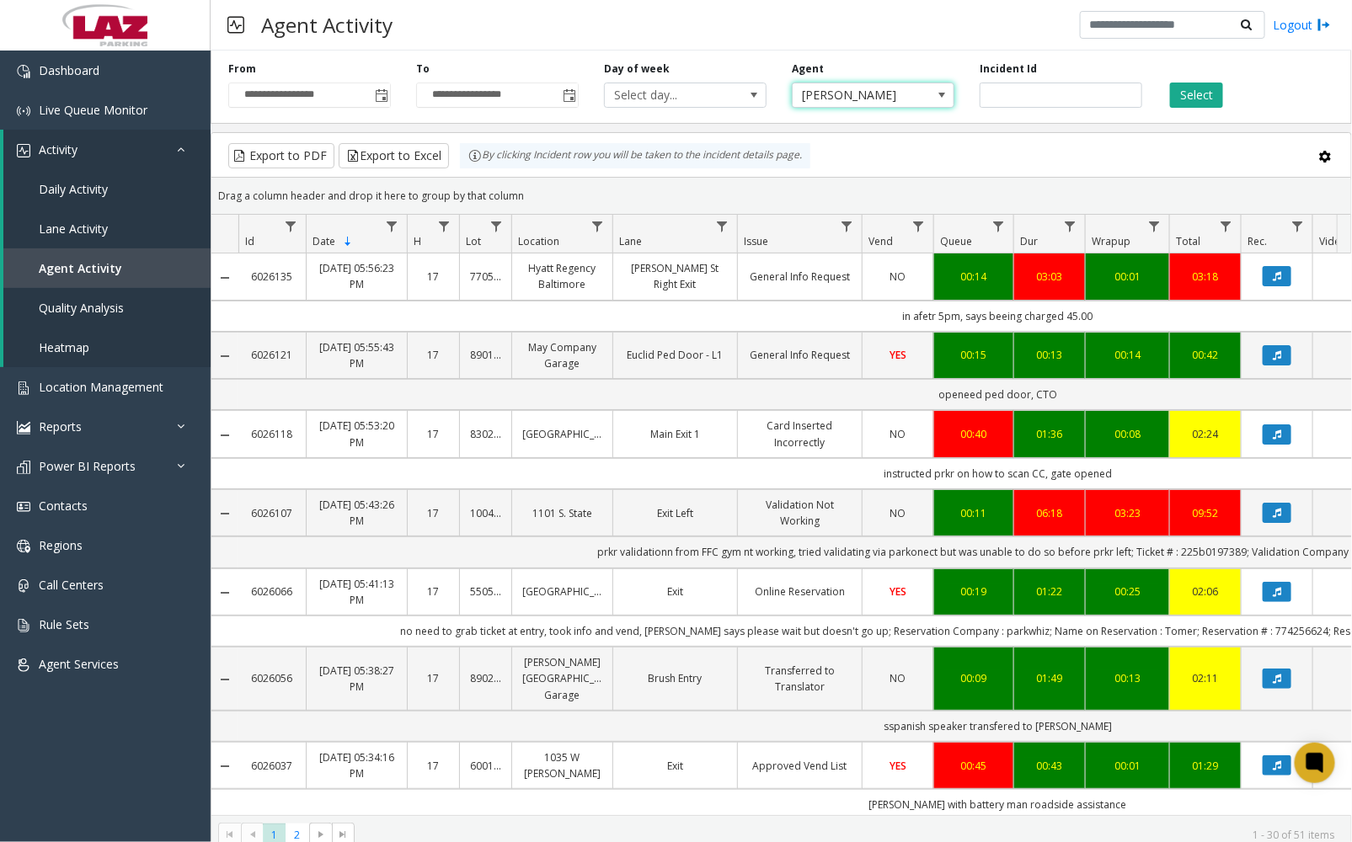
click at [864, 97] on span "[PERSON_NAME]" at bounding box center [857, 95] width 129 height 24
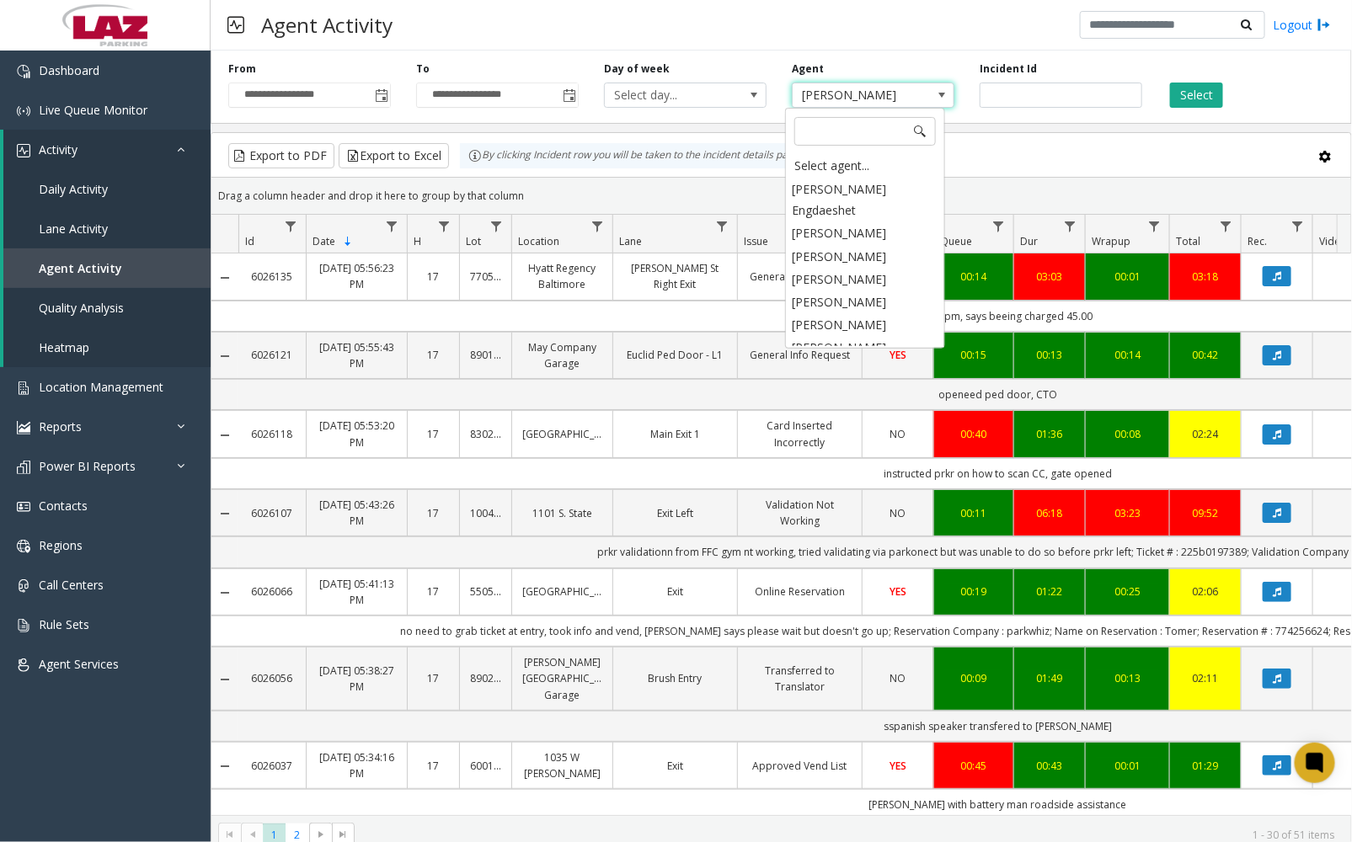
scroll to position [9365, 0]
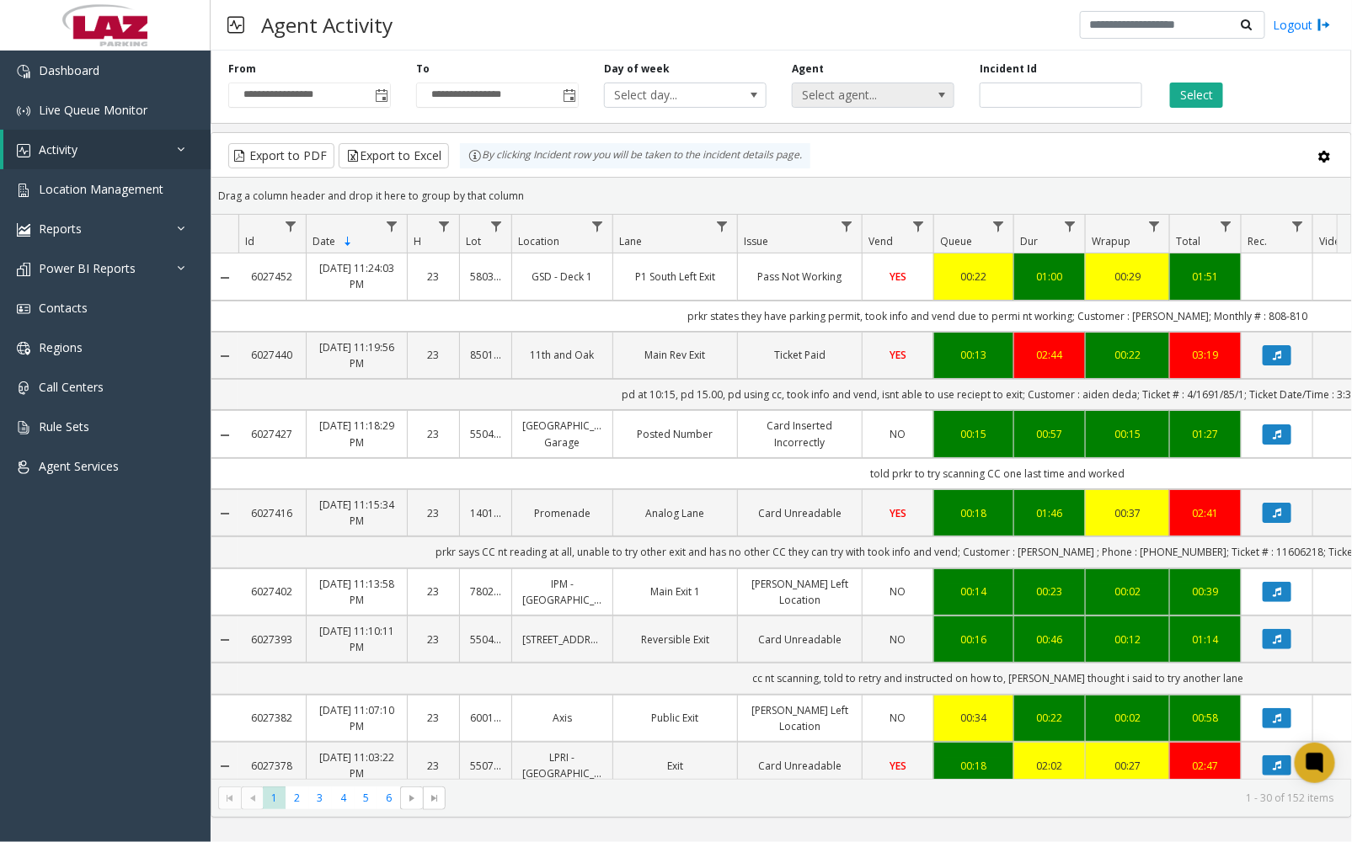
click at [889, 93] on span "Select agent..." at bounding box center [857, 95] width 129 height 24
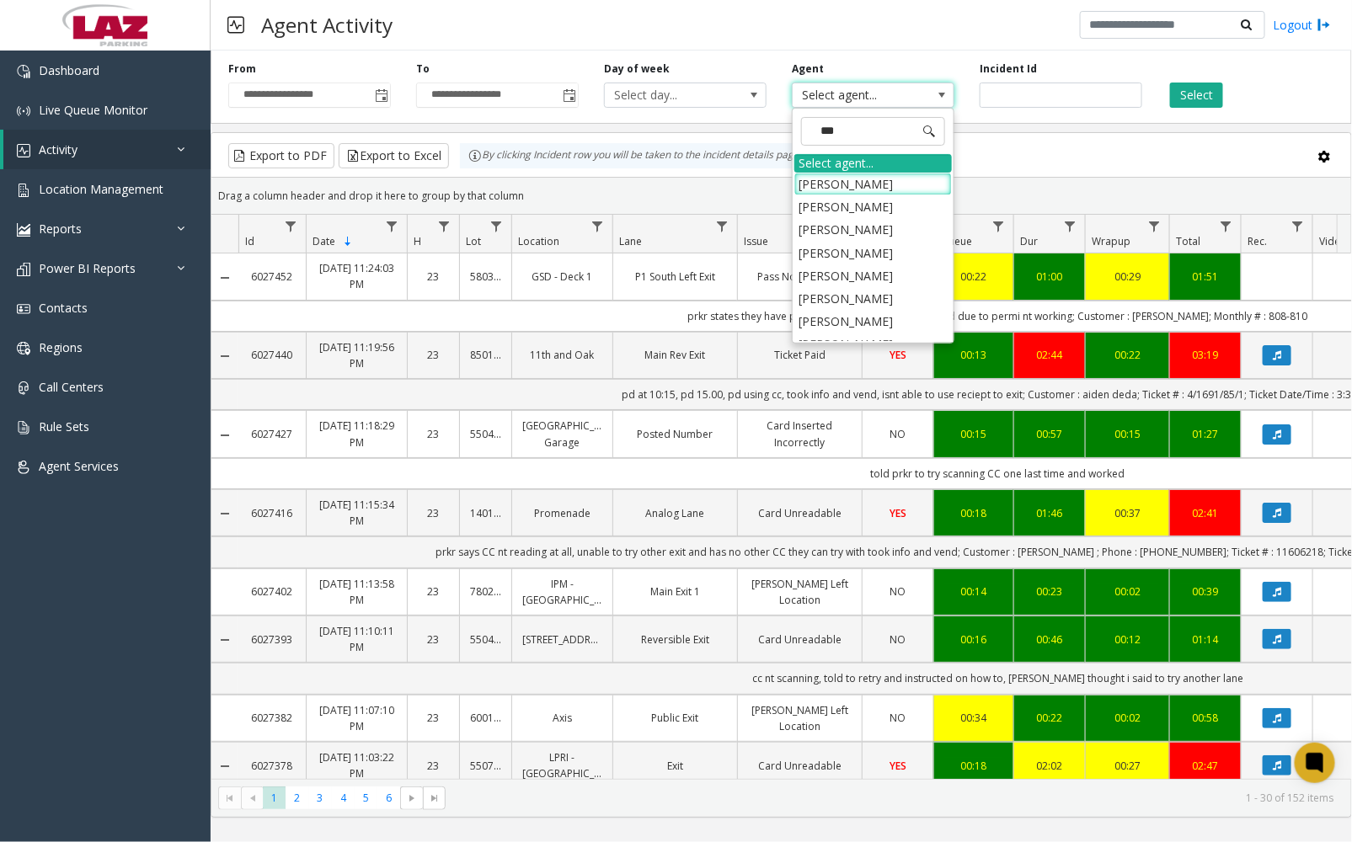
type input "****"
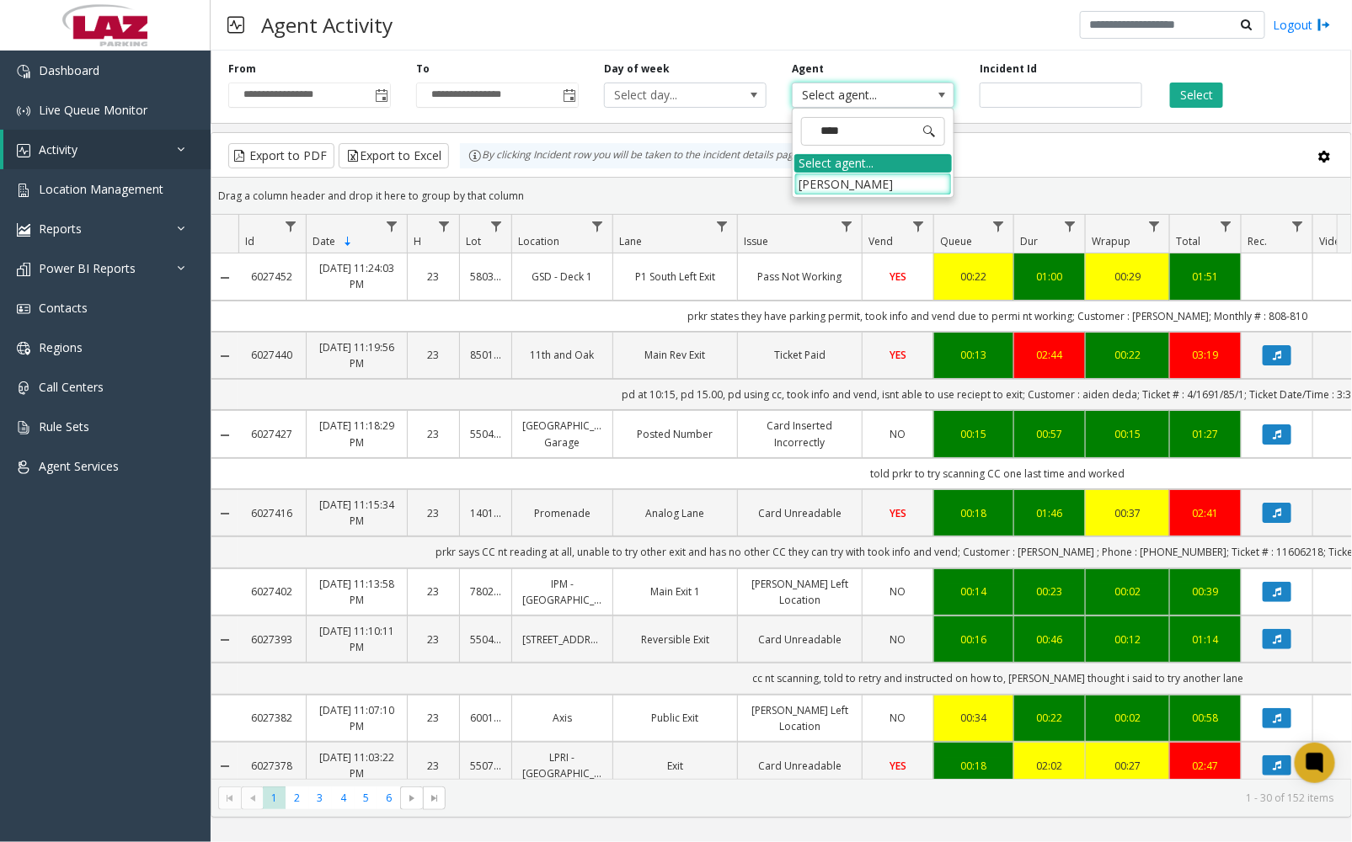
click at [898, 166] on div "Select agent..." at bounding box center [872, 163] width 157 height 19
click at [882, 104] on span "Select agent..." at bounding box center [873, 95] width 163 height 25
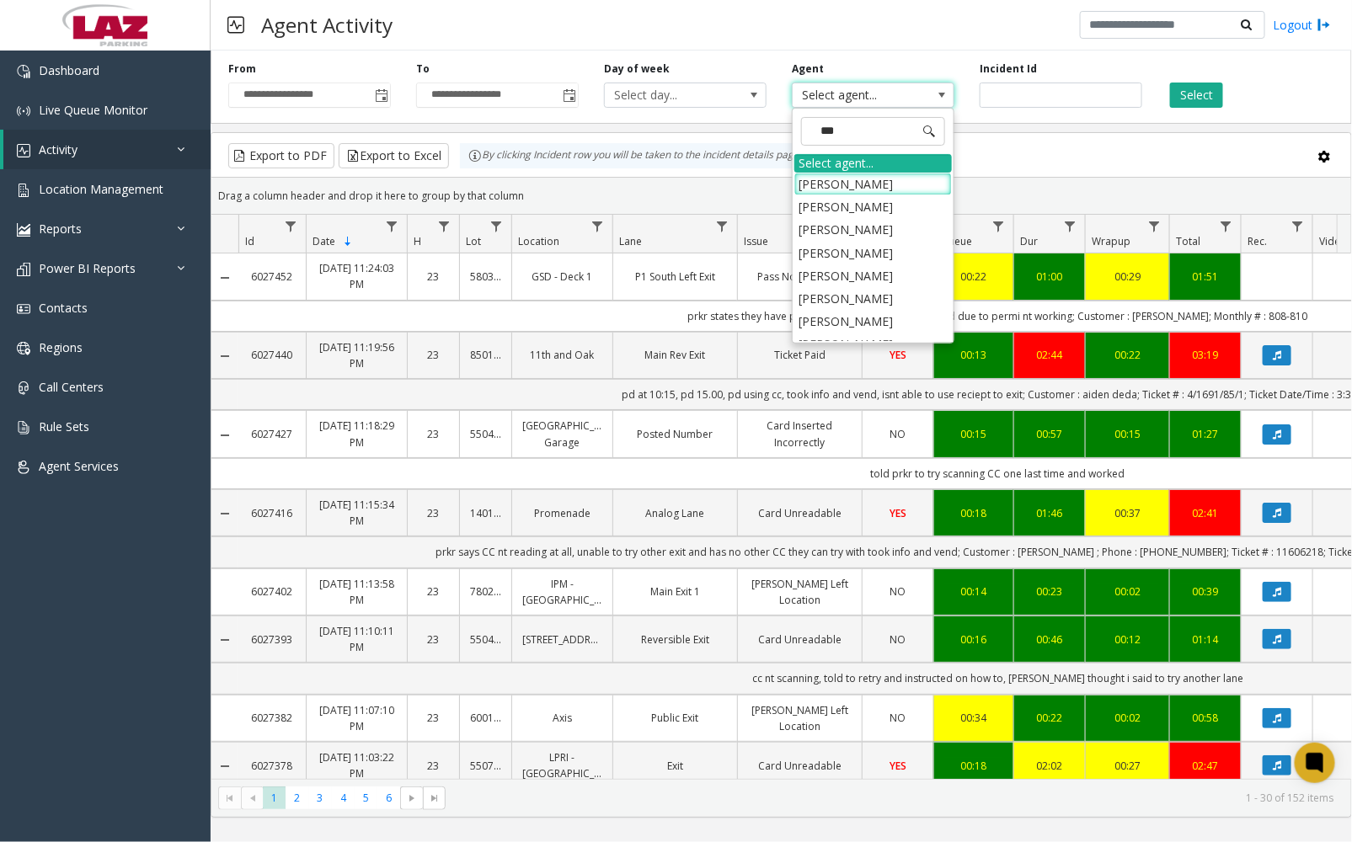
type input "****"
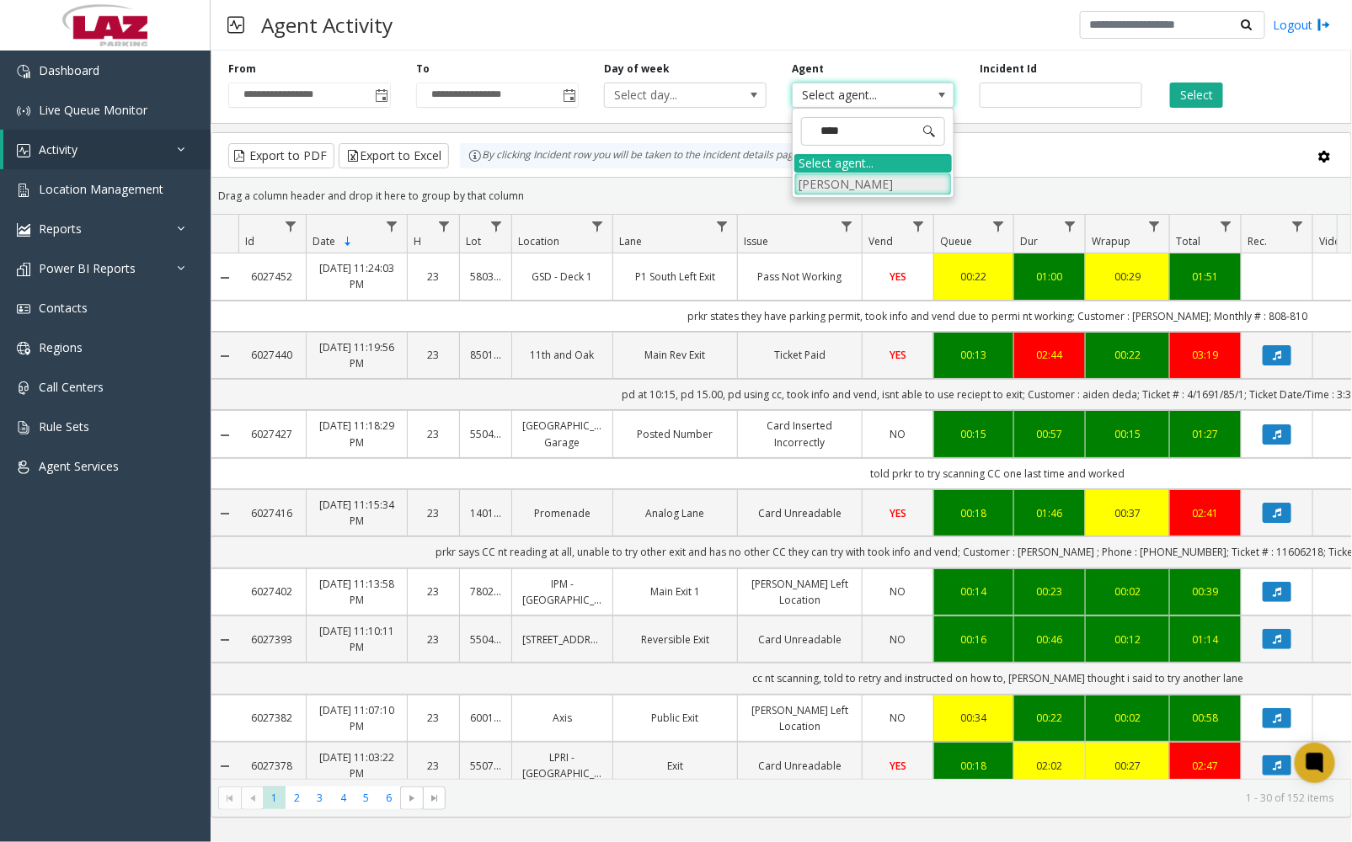
click at [856, 177] on li "[PERSON_NAME]" at bounding box center [872, 184] width 157 height 23
click at [1184, 104] on button "Select" at bounding box center [1196, 95] width 53 height 25
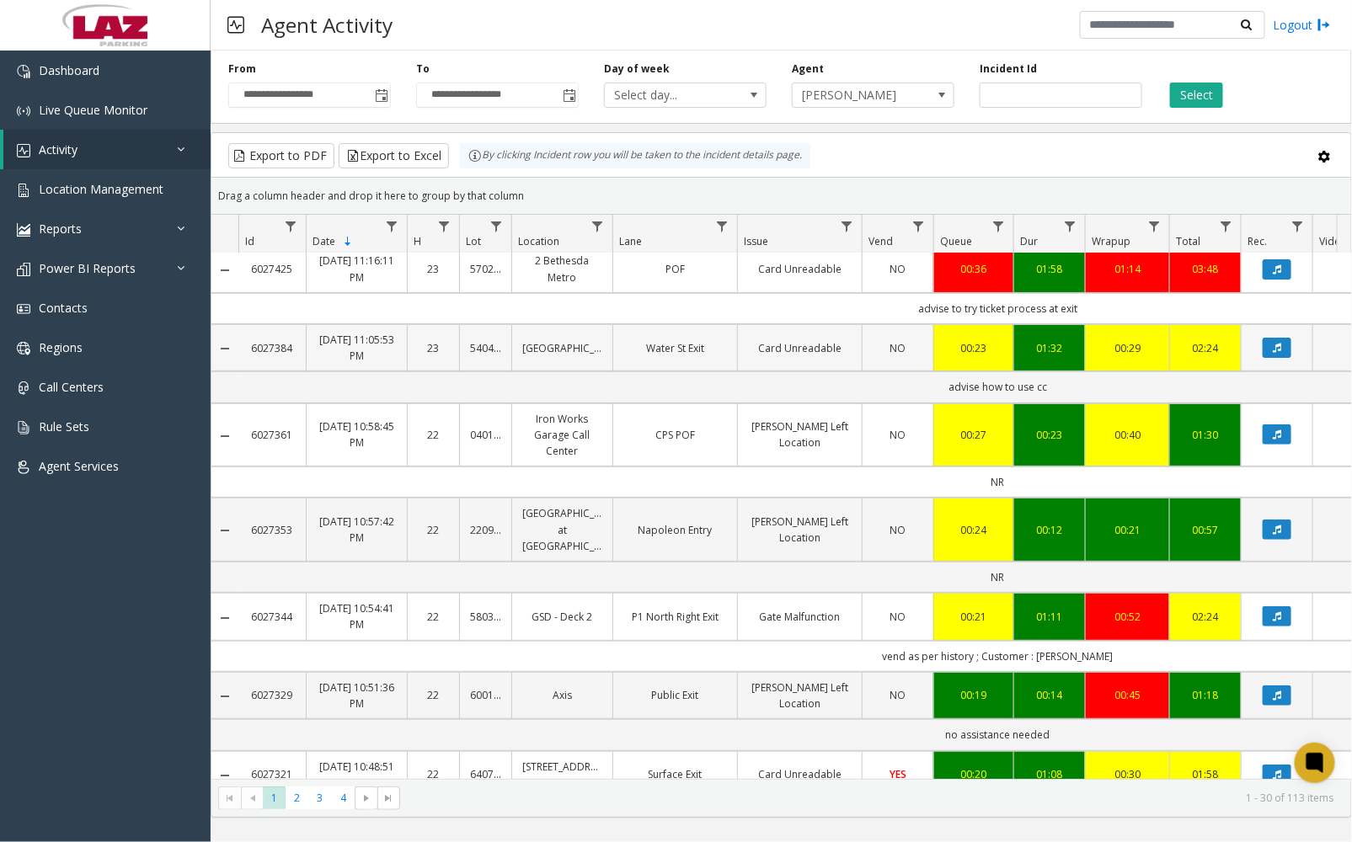
scroll to position [187, 0]
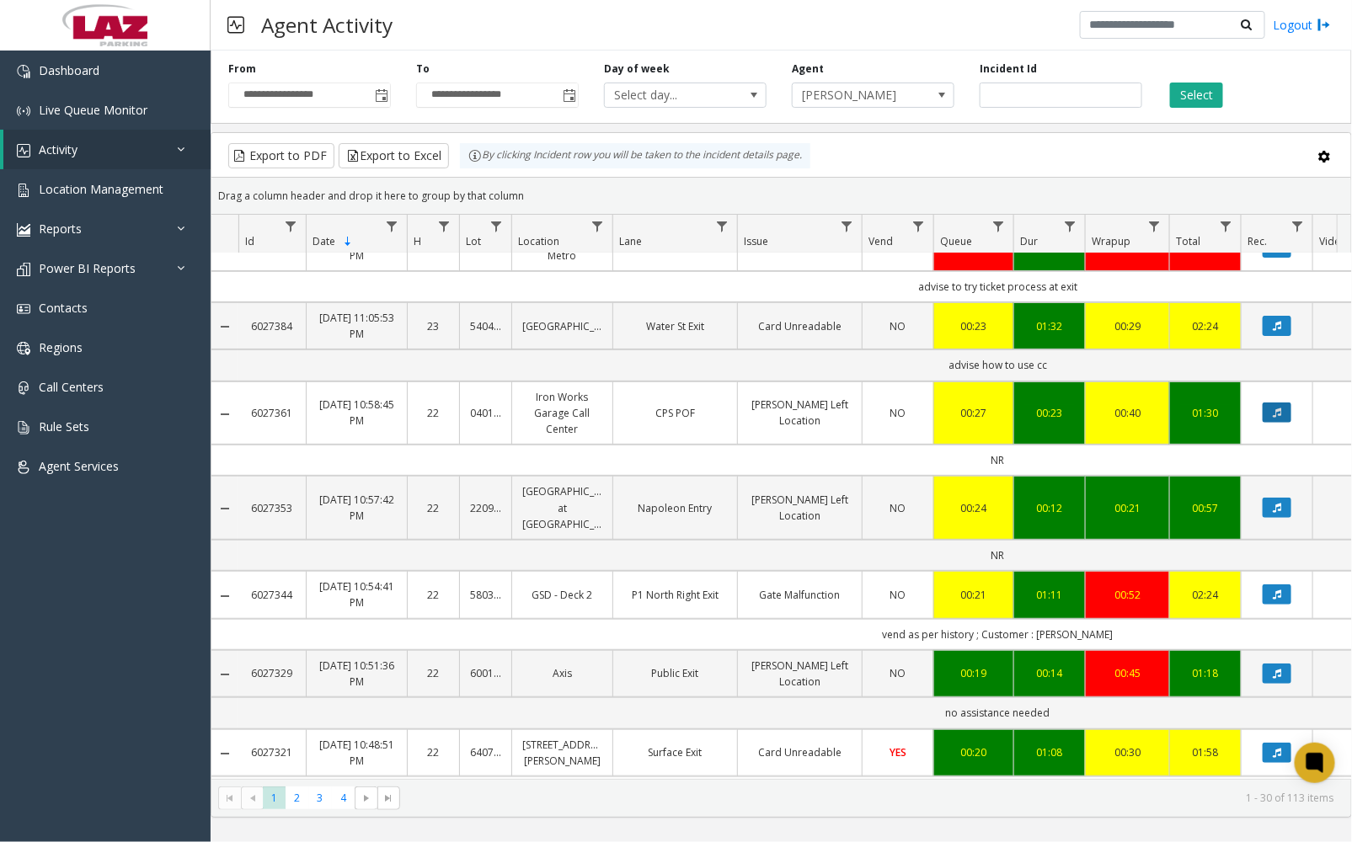
click at [1273, 416] on icon "Data table" at bounding box center [1277, 413] width 8 height 10
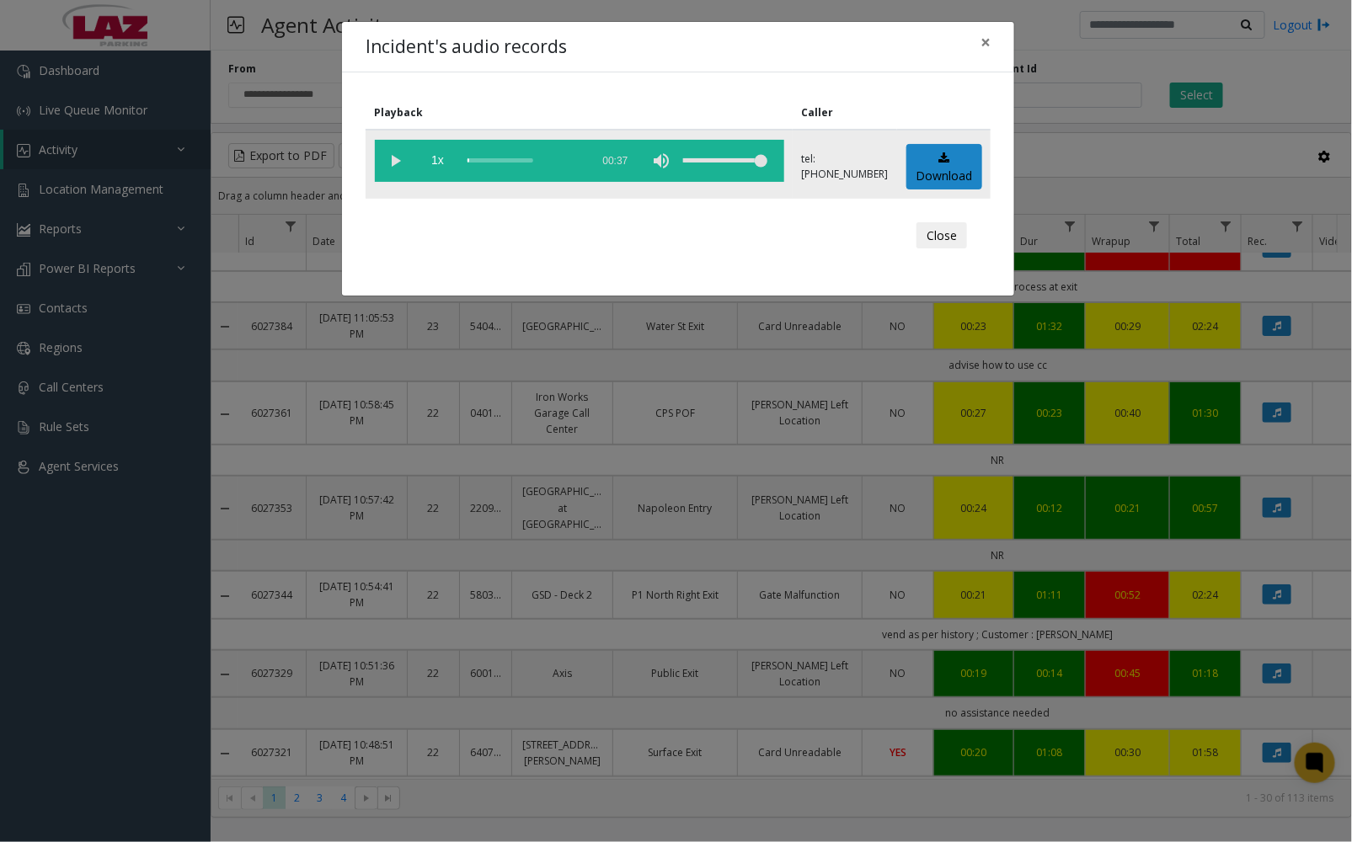
click at [390, 155] on vg-play-pause at bounding box center [396, 161] width 42 height 42
click at [480, 162] on div "scrub bar" at bounding box center [524, 161] width 115 height 42
click at [489, 160] on div "scrub bar" at bounding box center [524, 161] width 115 height 42
click at [494, 160] on div "scrub bar" at bounding box center [524, 161] width 115 height 42
click at [503, 157] on div "scrub bar" at bounding box center [524, 161] width 115 height 42
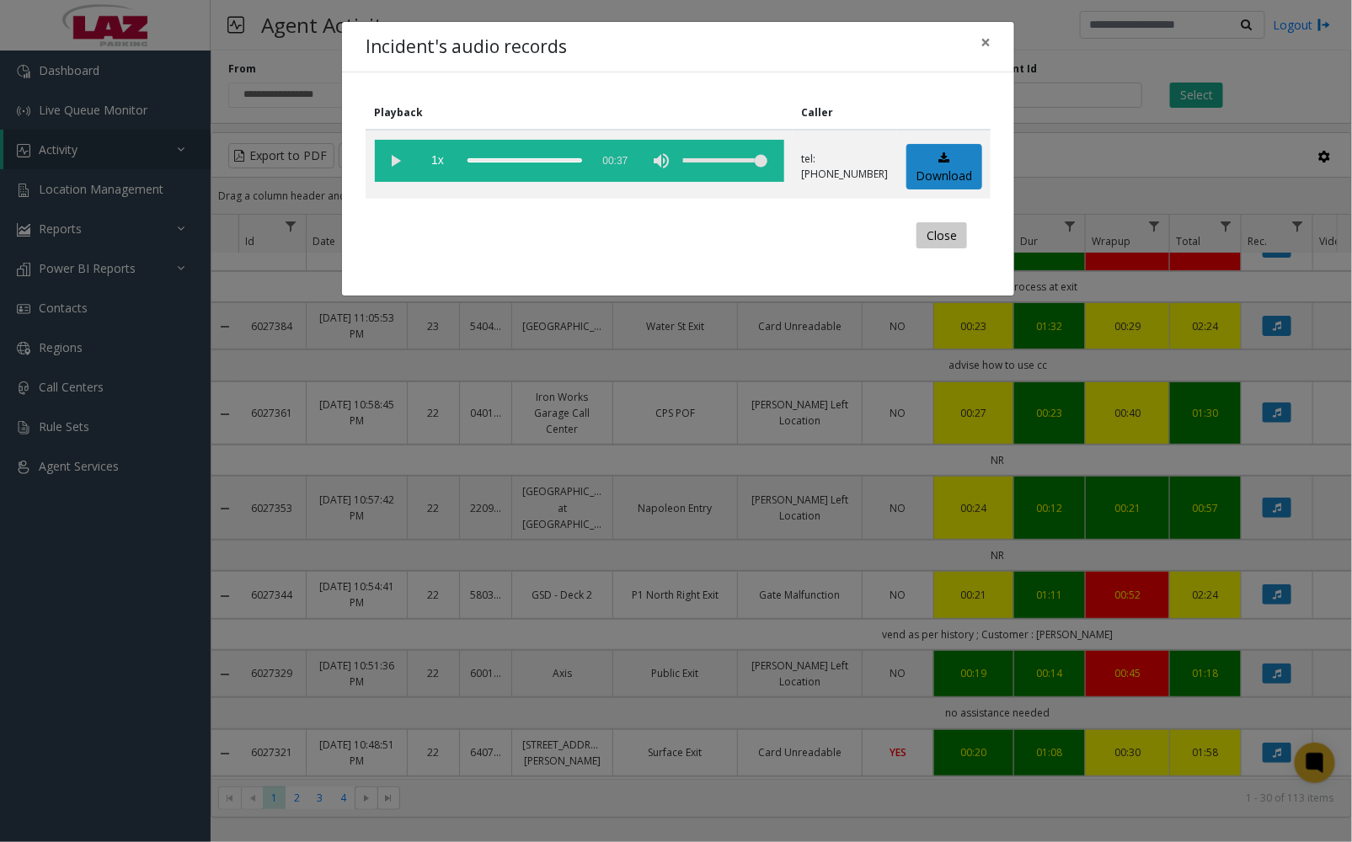
click at [948, 226] on button "Close" at bounding box center [941, 235] width 51 height 27
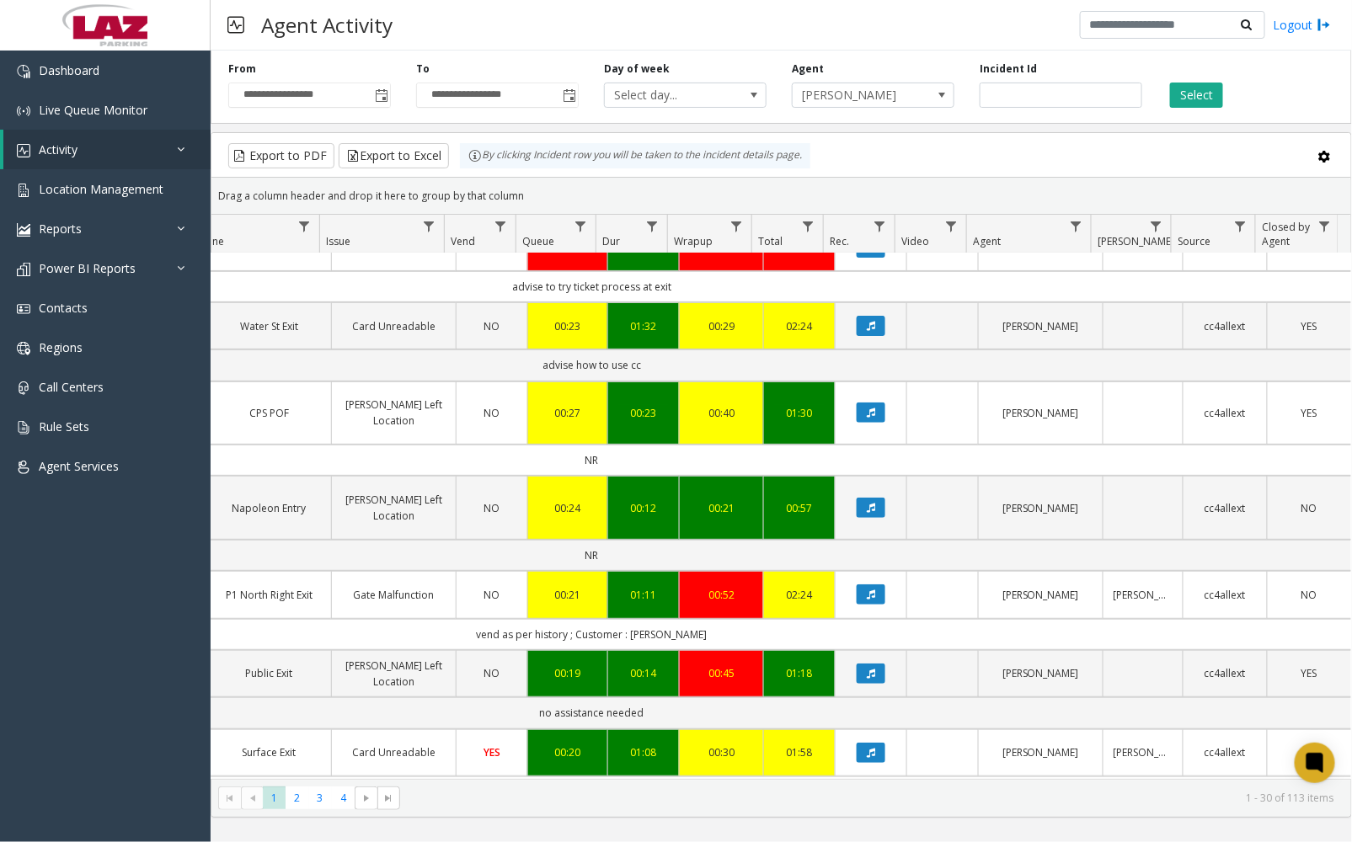
scroll to position [0, 419]
click at [868, 509] on button "Data table" at bounding box center [871, 508] width 29 height 20
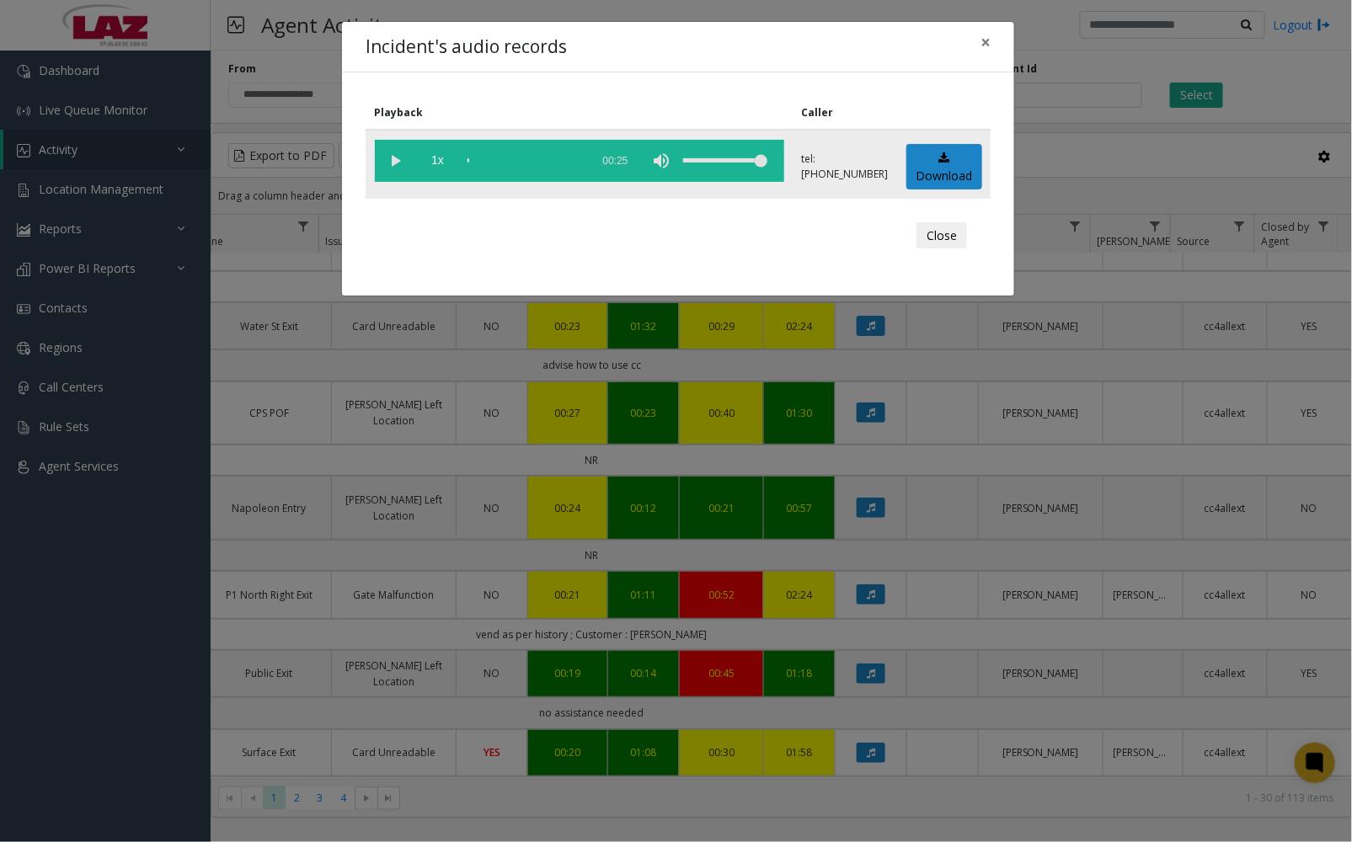
click at [398, 157] on vg-play-pause at bounding box center [396, 161] width 42 height 42
click at [506, 157] on div "scrub bar" at bounding box center [524, 161] width 115 height 42
click at [398, 160] on vg-play-pause at bounding box center [396, 161] width 42 height 42
drag, startPoint x: 948, startPoint y: 233, endPoint x: 935, endPoint y: 243, distance: 16.4
click at [948, 233] on button "Close" at bounding box center [941, 235] width 51 height 27
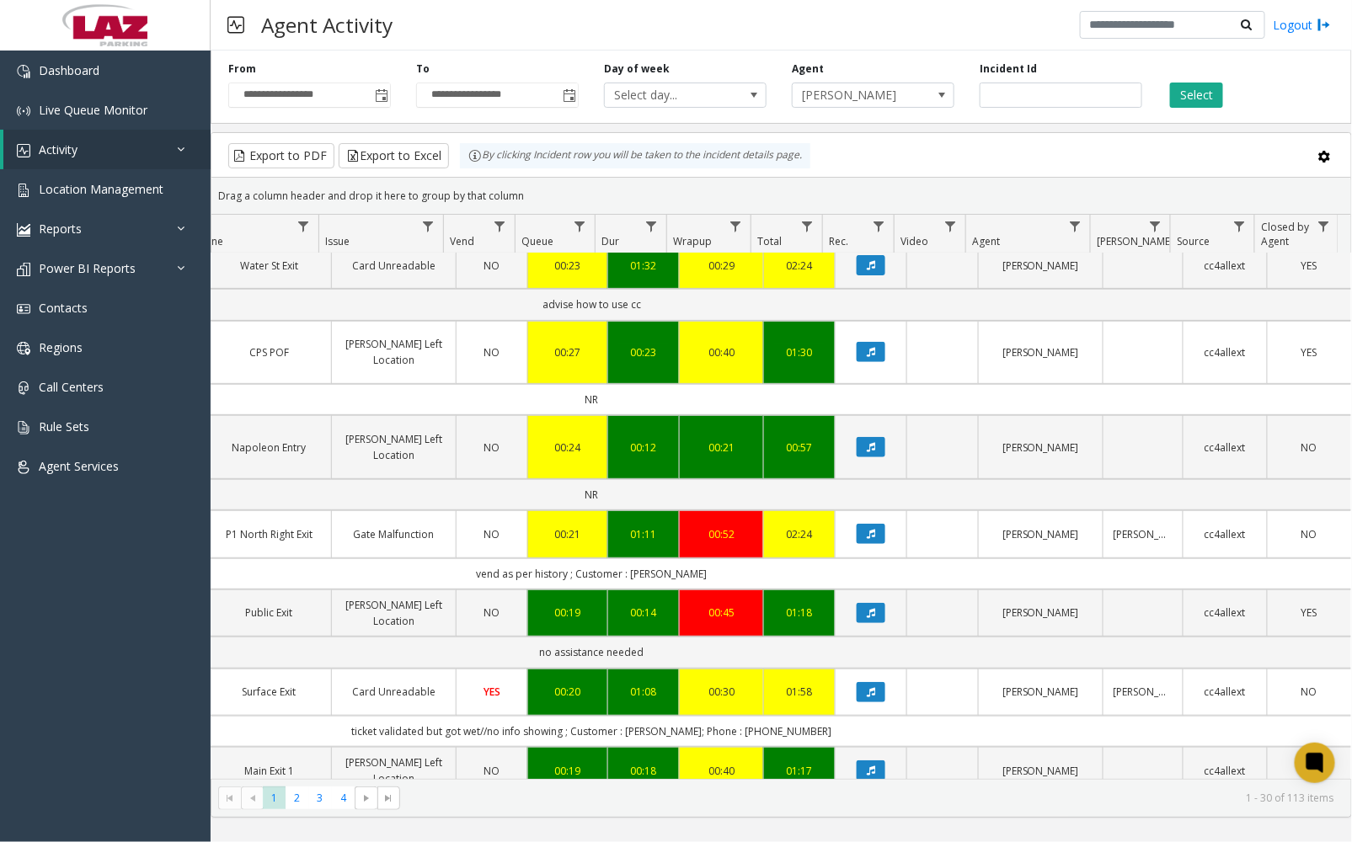
scroll to position [280, 419]
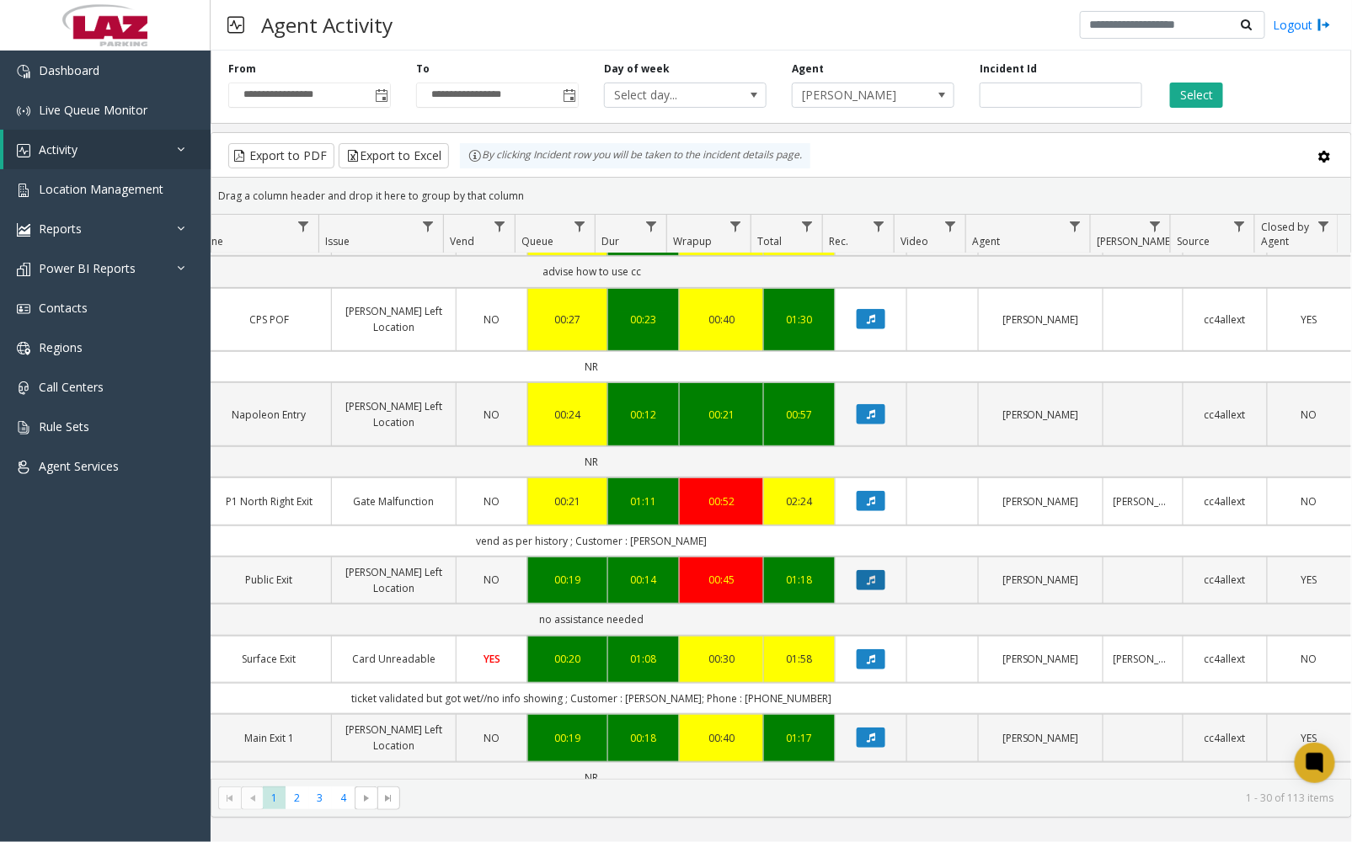
click at [867, 584] on icon "Data table" at bounding box center [871, 580] width 8 height 10
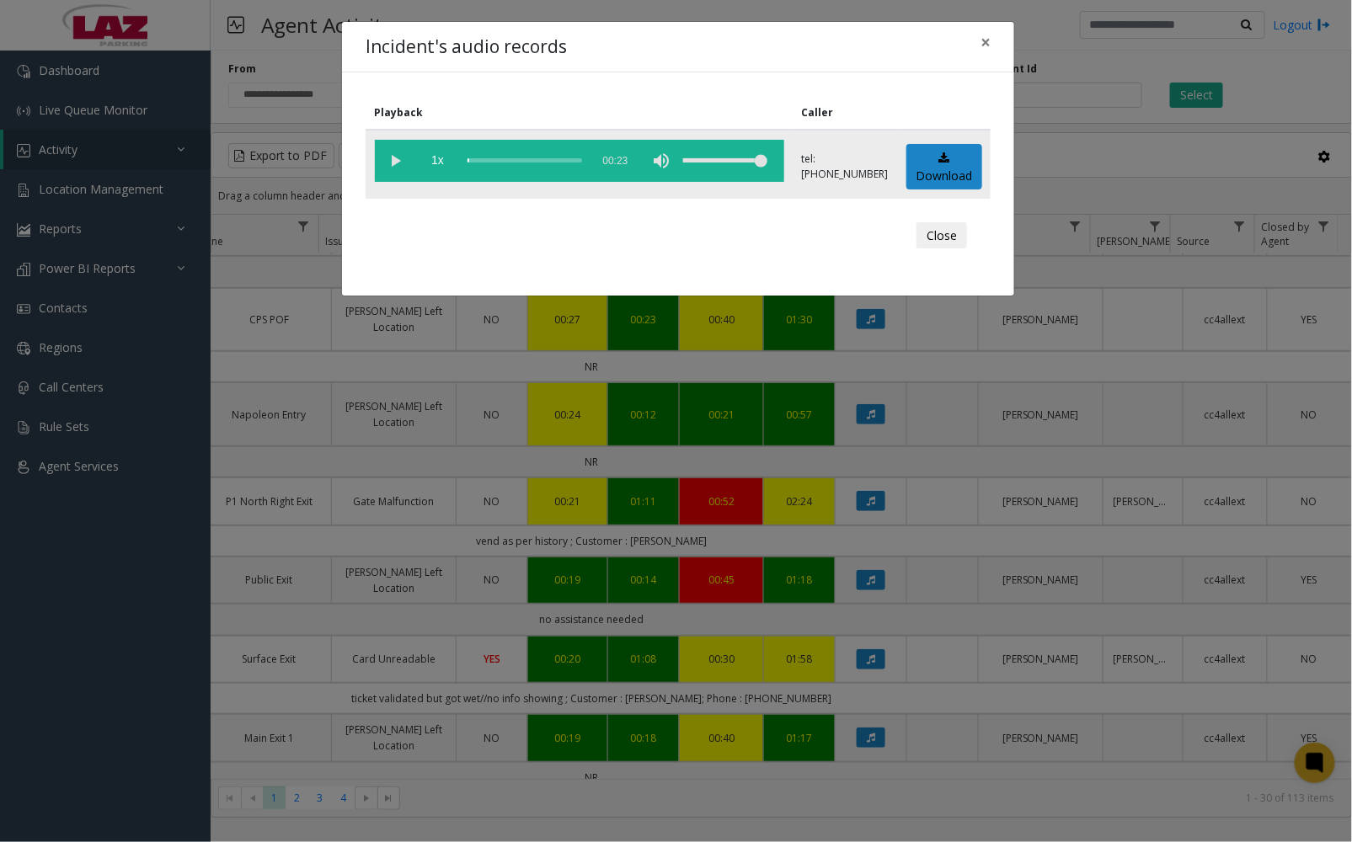
click at [400, 160] on vg-play-pause at bounding box center [396, 161] width 42 height 42
click at [477, 157] on div "scrub bar" at bounding box center [524, 161] width 115 height 42
click at [488, 157] on div "scrub bar" at bounding box center [524, 161] width 115 height 42
click at [492, 157] on div "scrub bar" at bounding box center [524, 161] width 115 height 42
click at [502, 161] on div "scrub bar" at bounding box center [524, 161] width 115 height 42
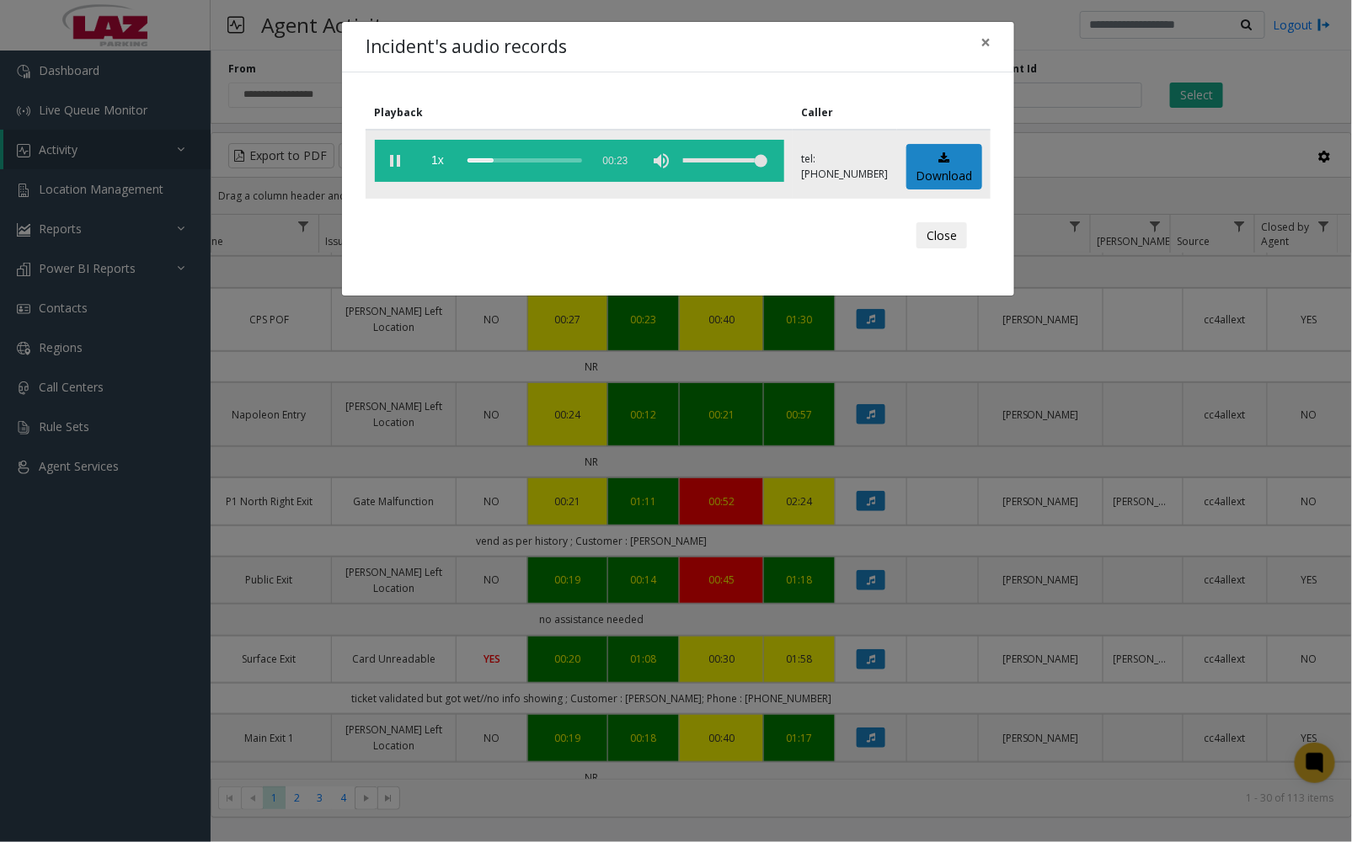
click at [502, 161] on div "scrub bar" at bounding box center [524, 161] width 115 height 42
click at [393, 163] on vg-play-pause at bounding box center [396, 161] width 42 height 42
click at [937, 234] on button "Close" at bounding box center [941, 235] width 51 height 27
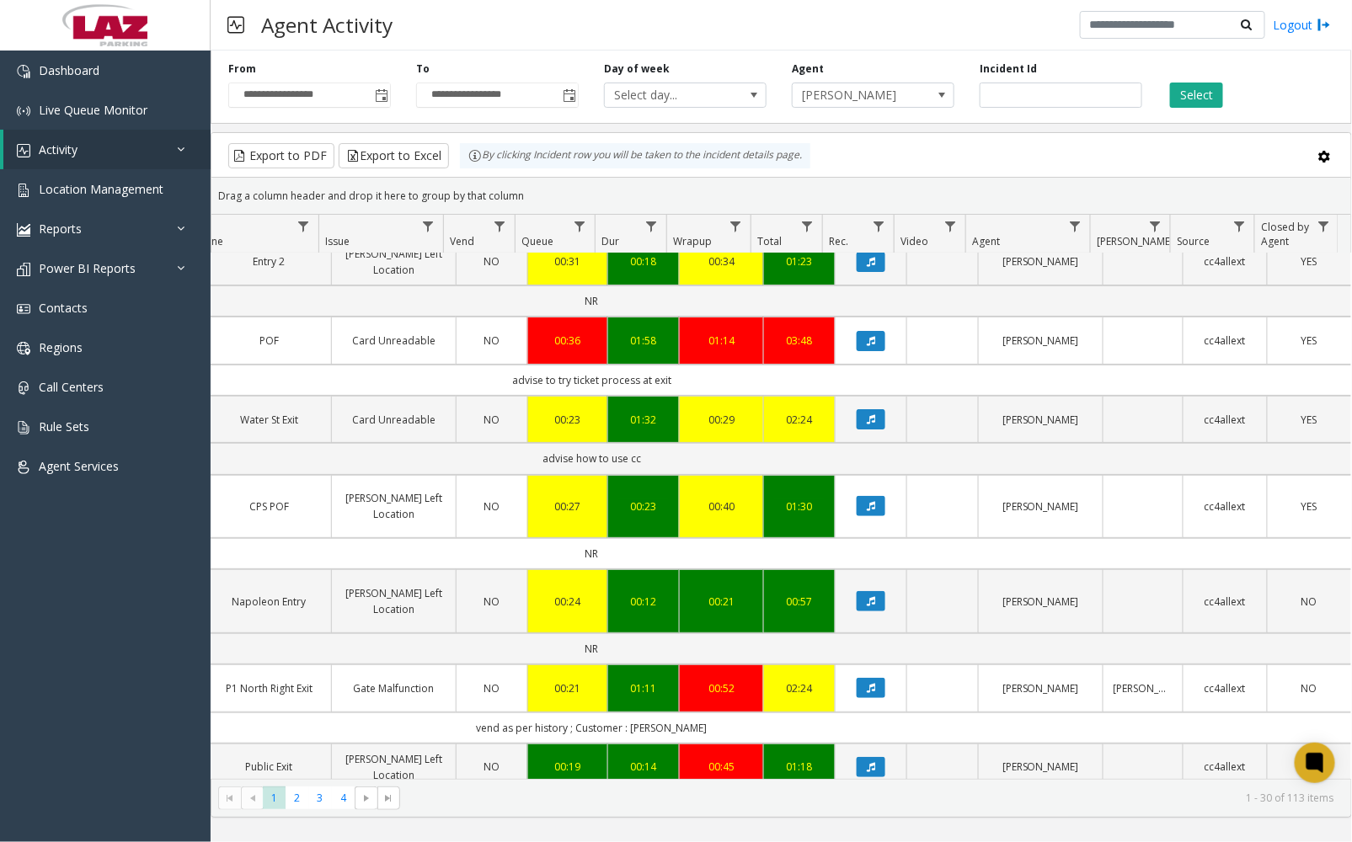
scroll to position [0, 419]
